Goal: Find specific page/section: Find specific page/section

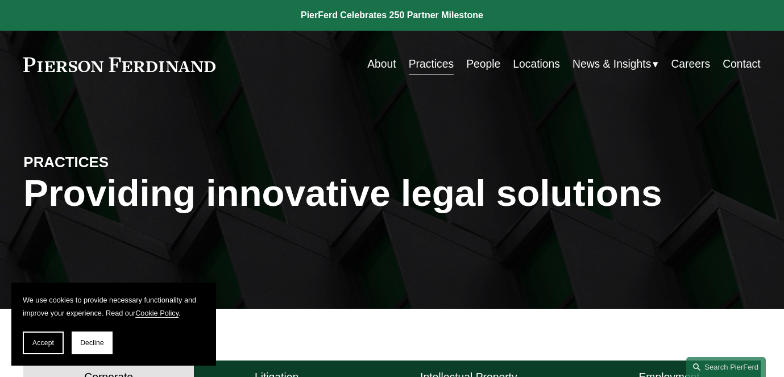
click at [546, 64] on link "Locations" at bounding box center [536, 64] width 47 height 22
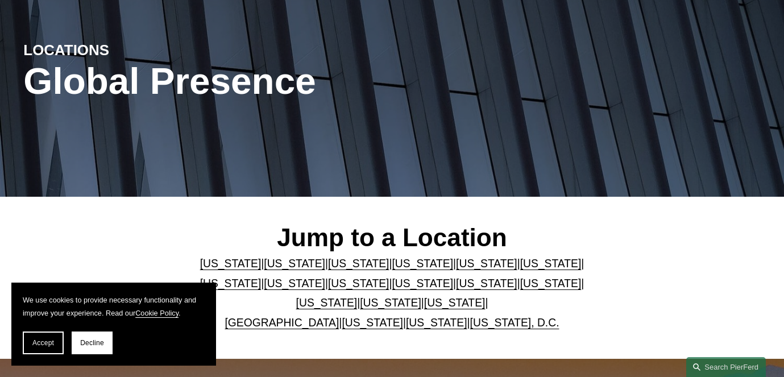
scroll to position [216, 0]
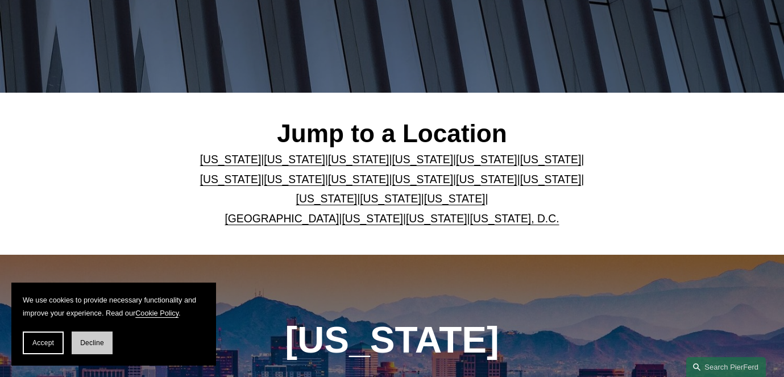
click at [80, 349] on button "Decline" at bounding box center [92, 343] width 41 height 23
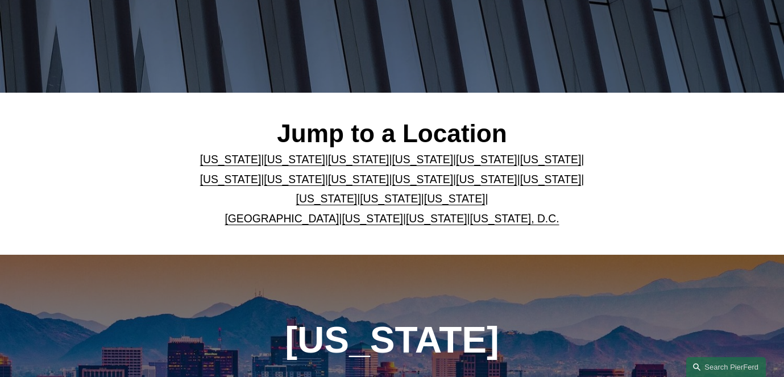
click at [271, 223] on link "[GEOGRAPHIC_DATA]" at bounding box center [282, 219] width 114 height 12
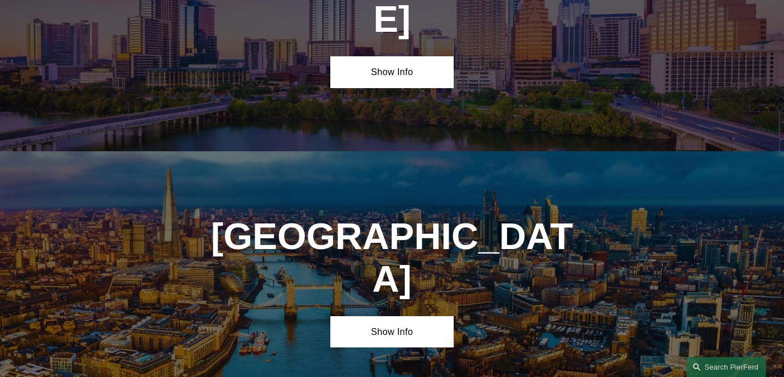
scroll to position [3800, 0]
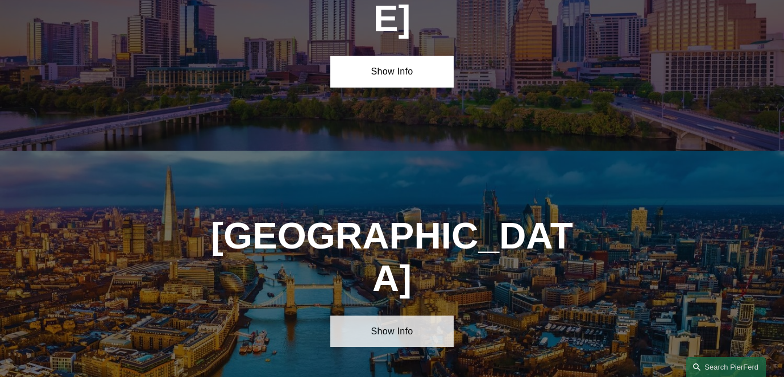
click at [377, 316] on link "Show Info" at bounding box center [391, 332] width 123 height 32
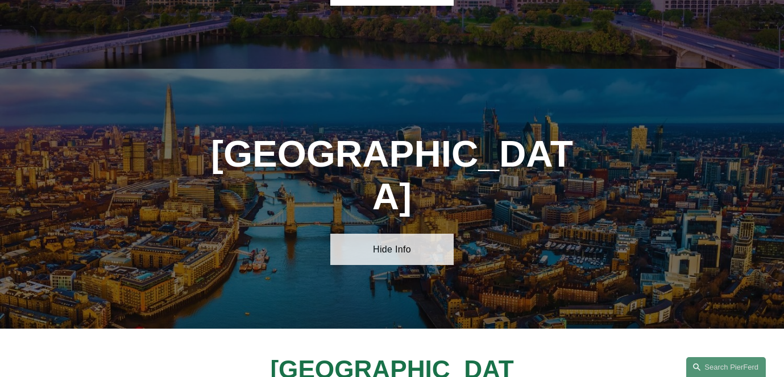
scroll to position [3885, 0]
